Goal: Task Accomplishment & Management: Use online tool/utility

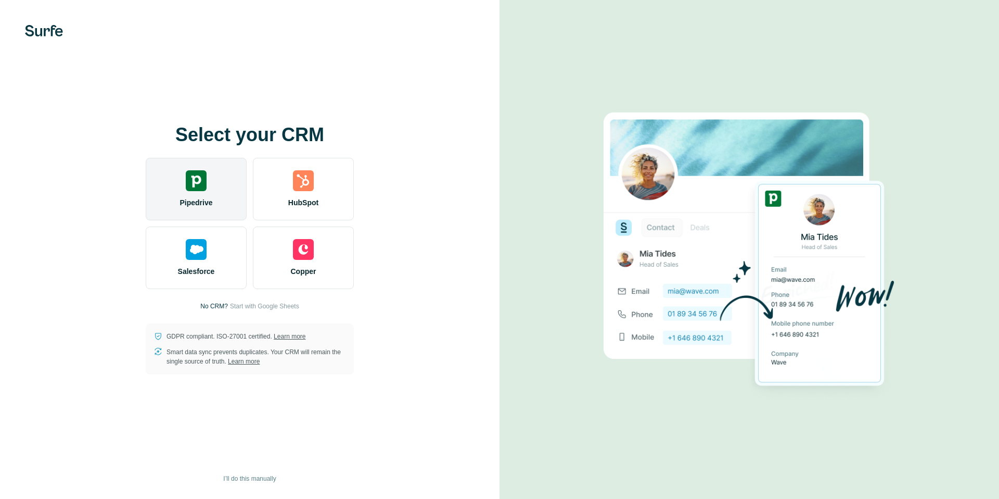
click at [202, 188] on img at bounding box center [196, 180] width 21 height 21
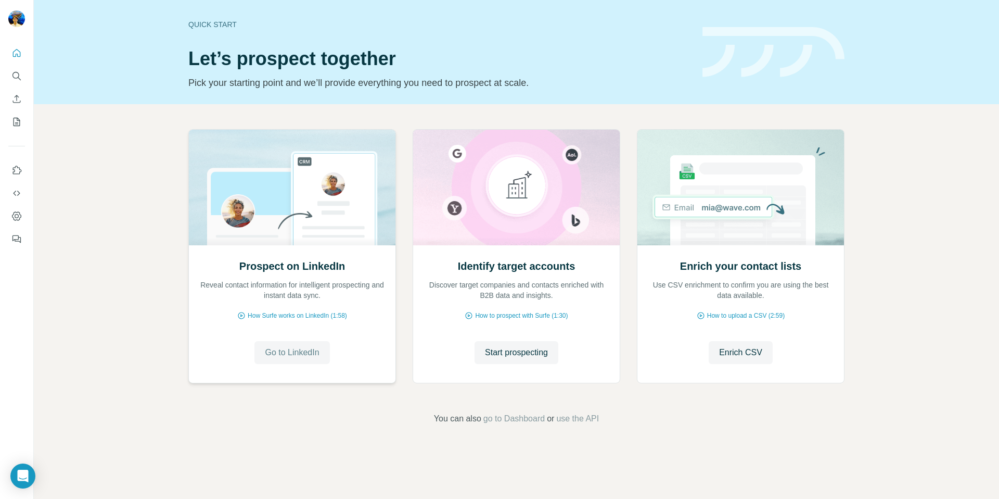
click at [302, 350] on span "Go to LinkedIn" at bounding box center [292, 352] width 54 height 12
